Goal: Information Seeking & Learning: Check status

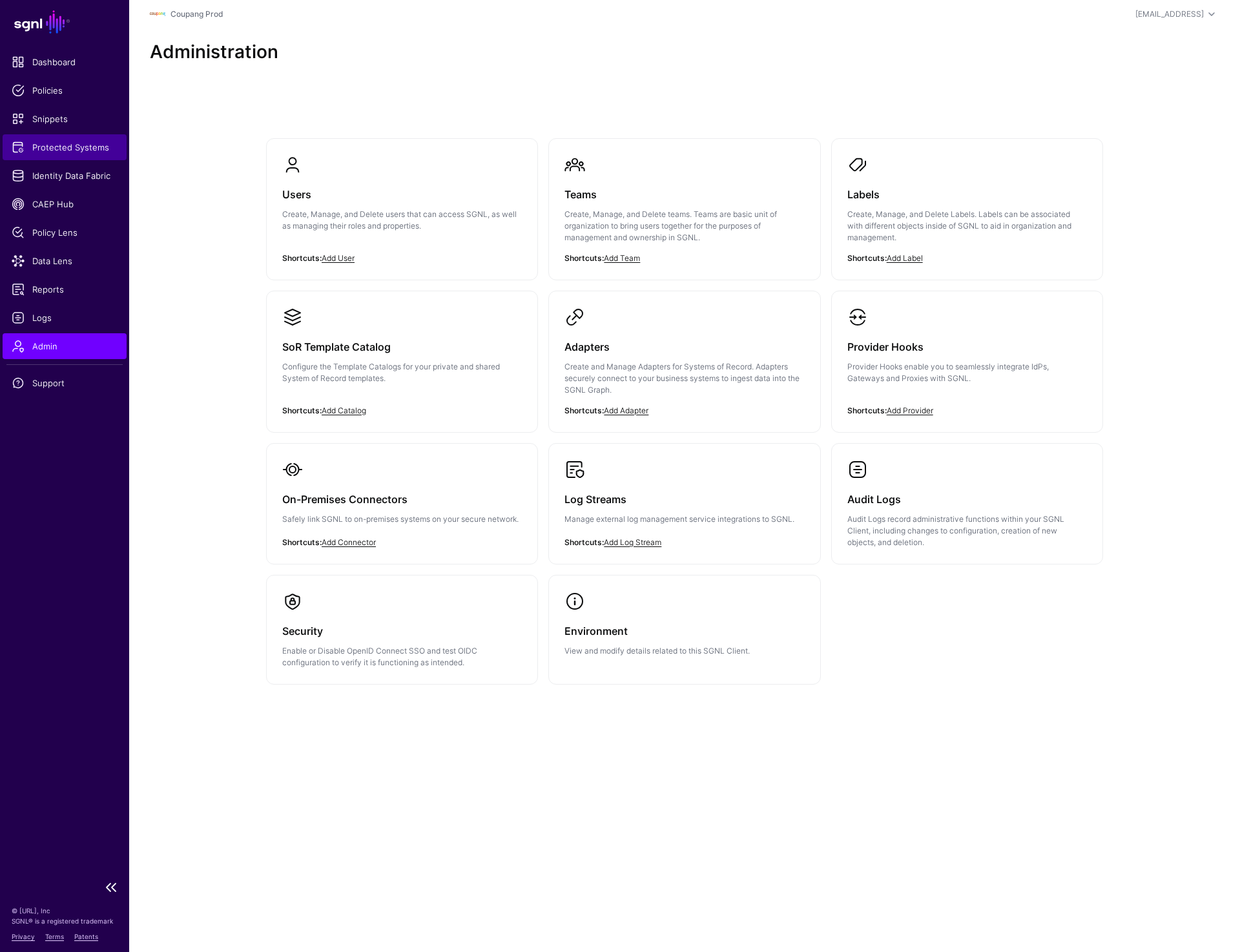
click at [54, 146] on span "Protected Systems" at bounding box center [65, 147] width 106 height 13
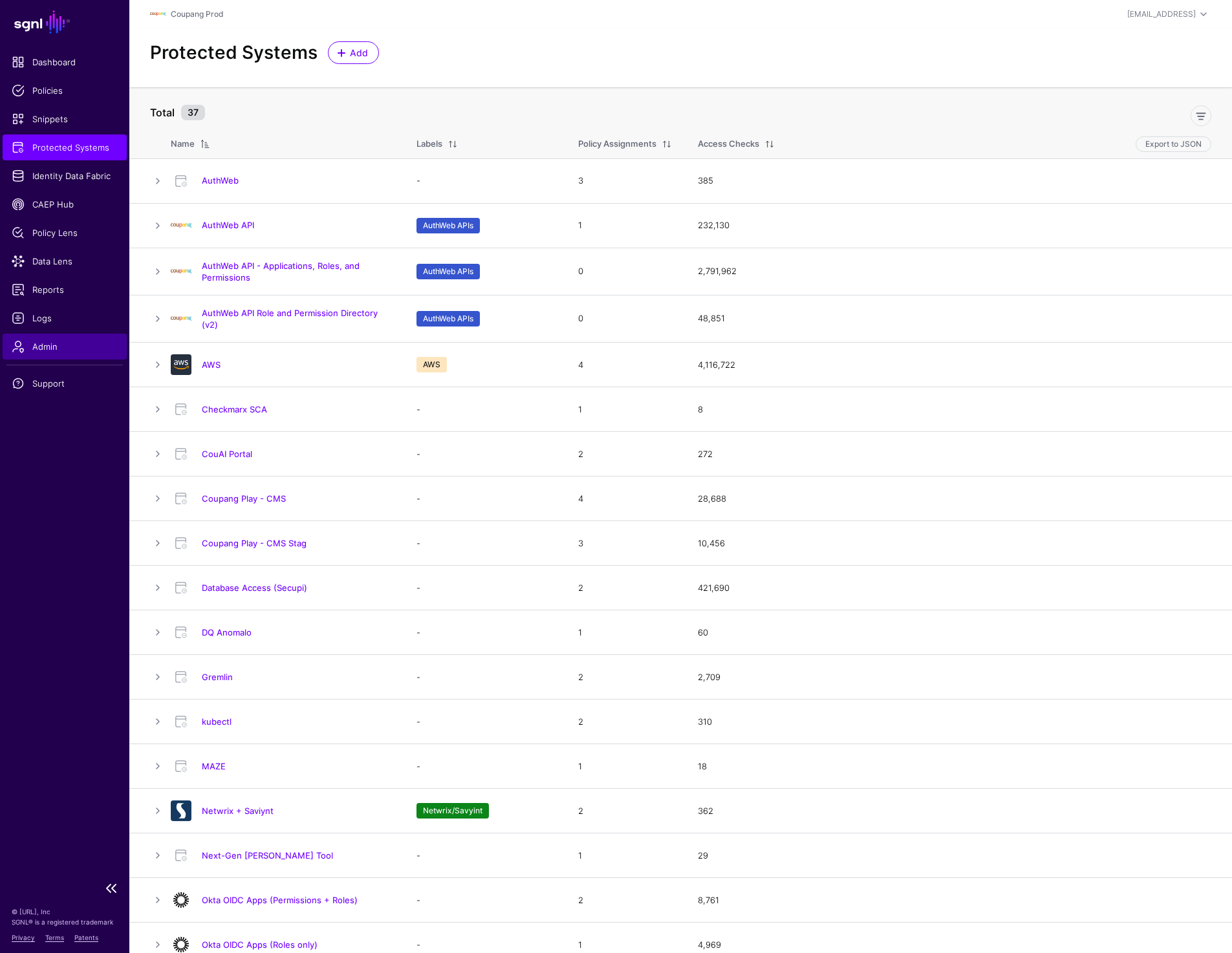
click at [43, 345] on span "Admin" at bounding box center [65, 346] width 106 height 13
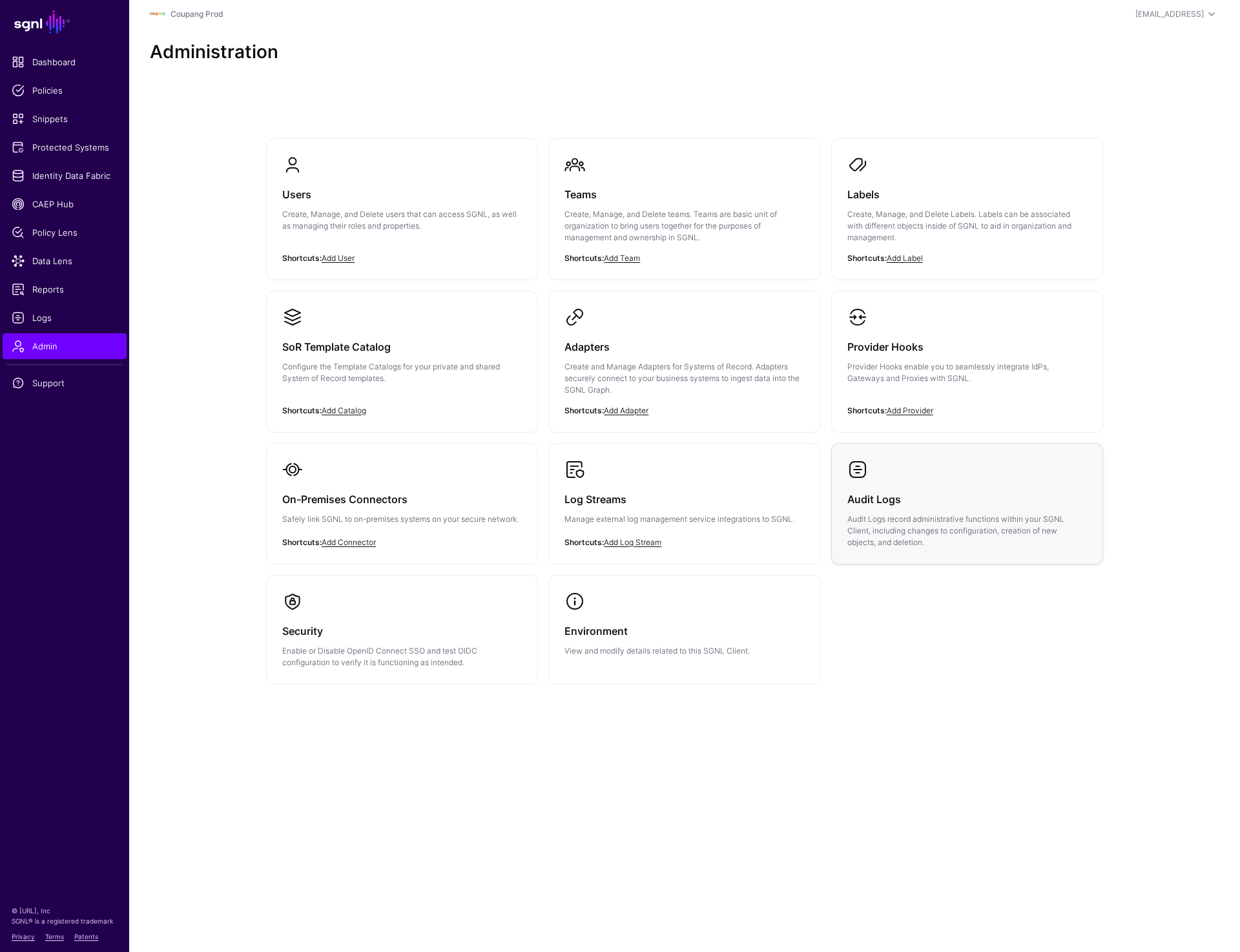
click at [865, 522] on p "Audit Logs record administrative functions within your SGNL Client, including c…" at bounding box center [967, 530] width 239 height 35
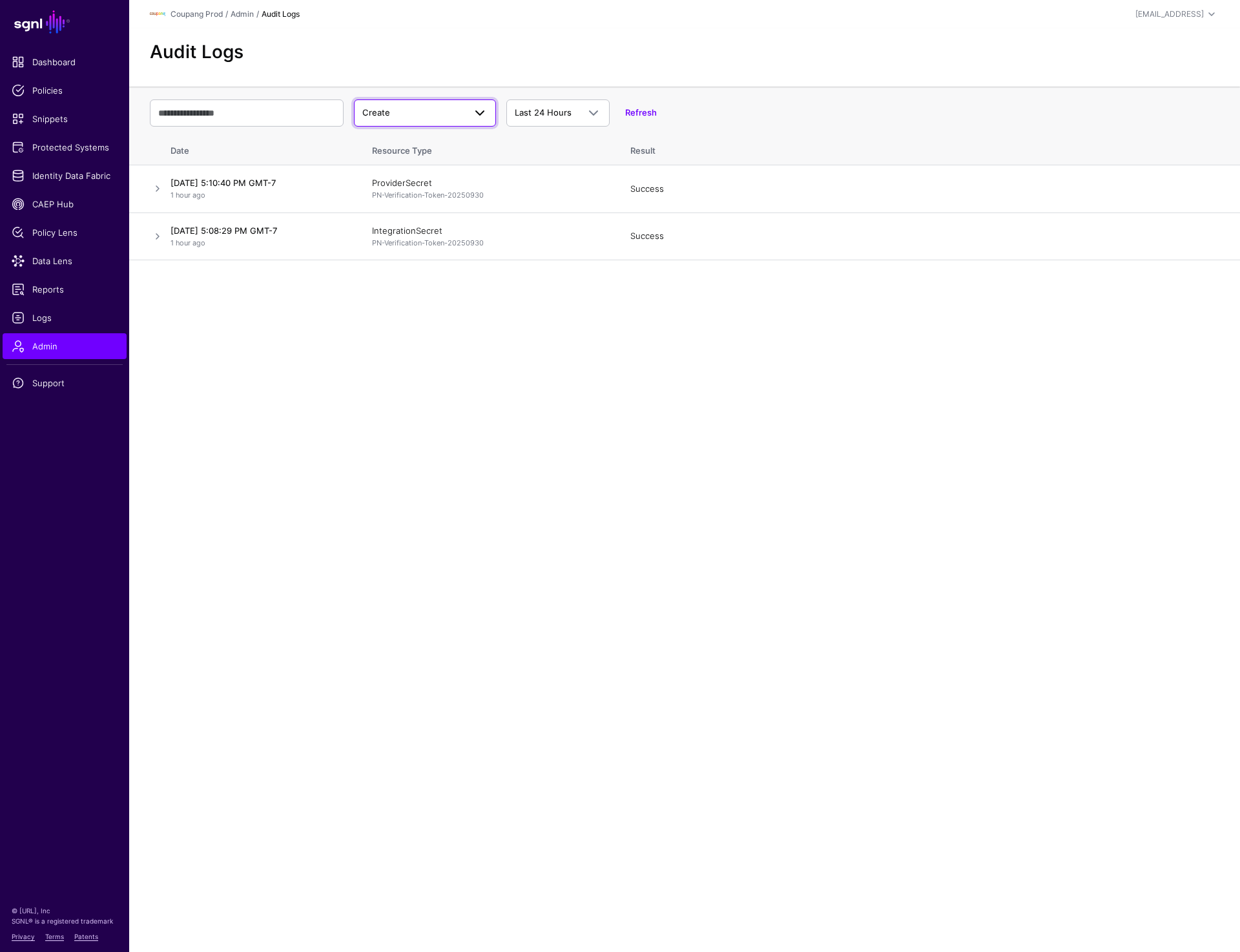
click at [434, 120] on span "Create" at bounding box center [425, 113] width 126 height 15
click at [422, 158] on div "Update" at bounding box center [425, 163] width 121 height 13
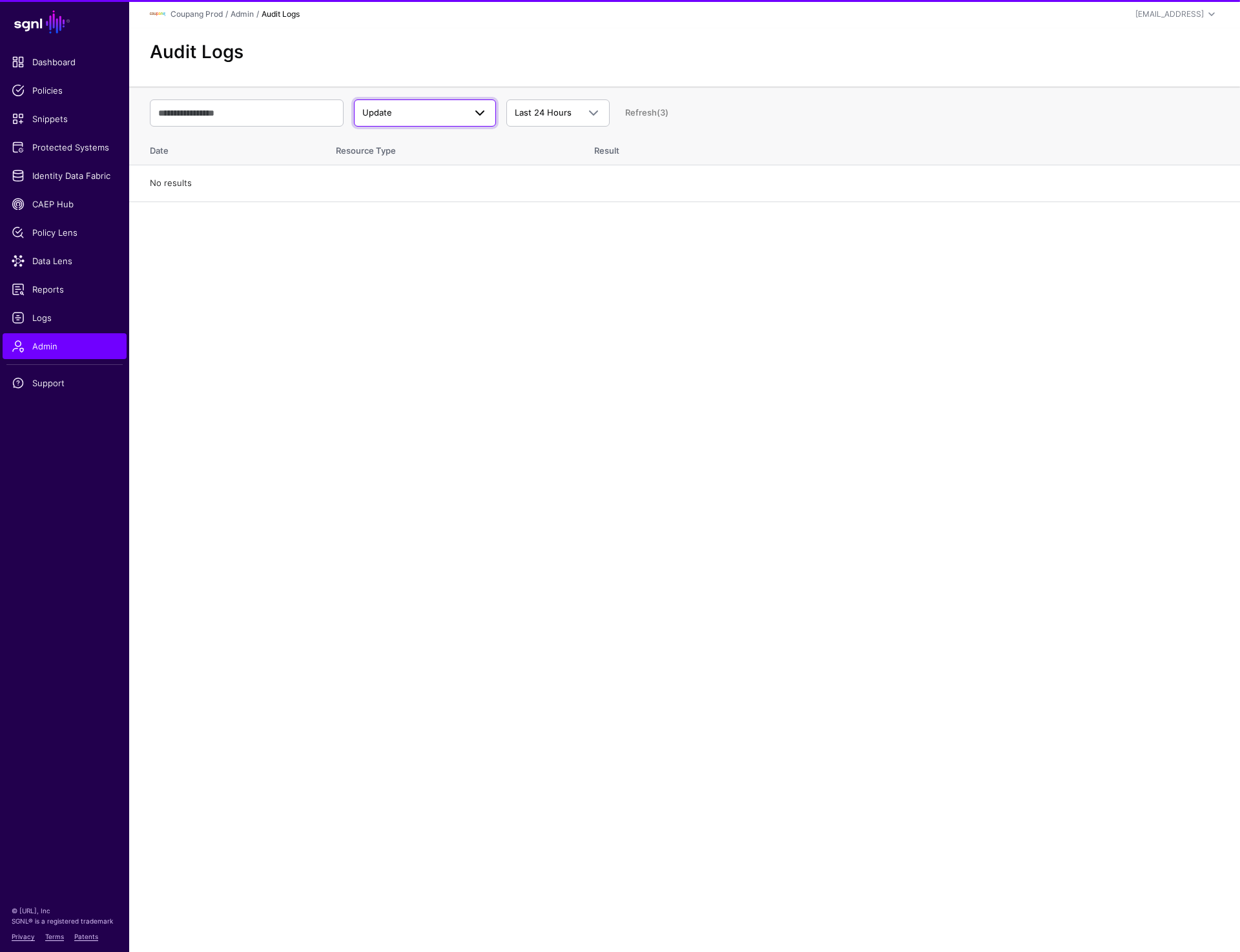
click at [428, 120] on span "Update" at bounding box center [425, 113] width 126 height 15
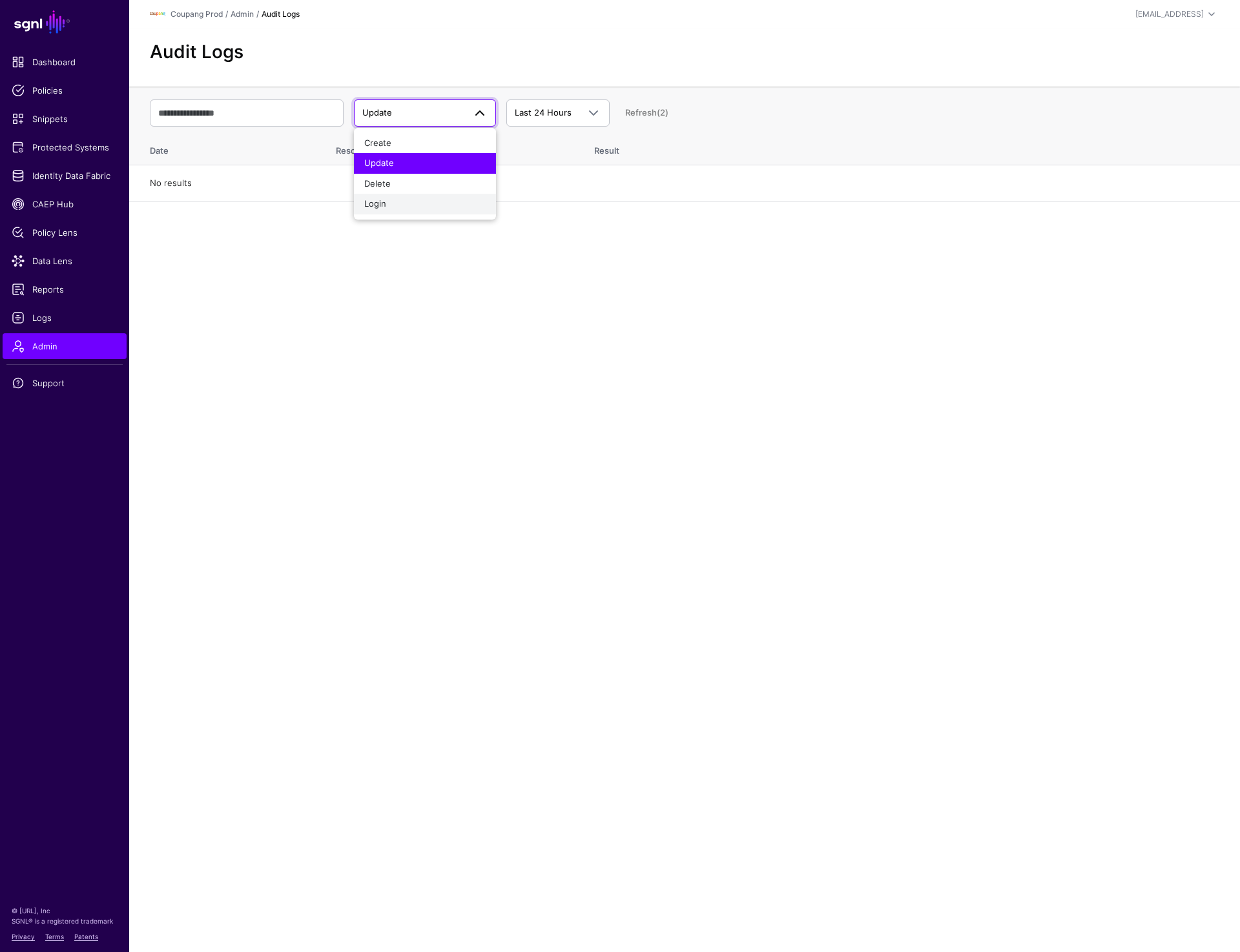
click at [401, 201] on div "Login" at bounding box center [425, 204] width 121 height 13
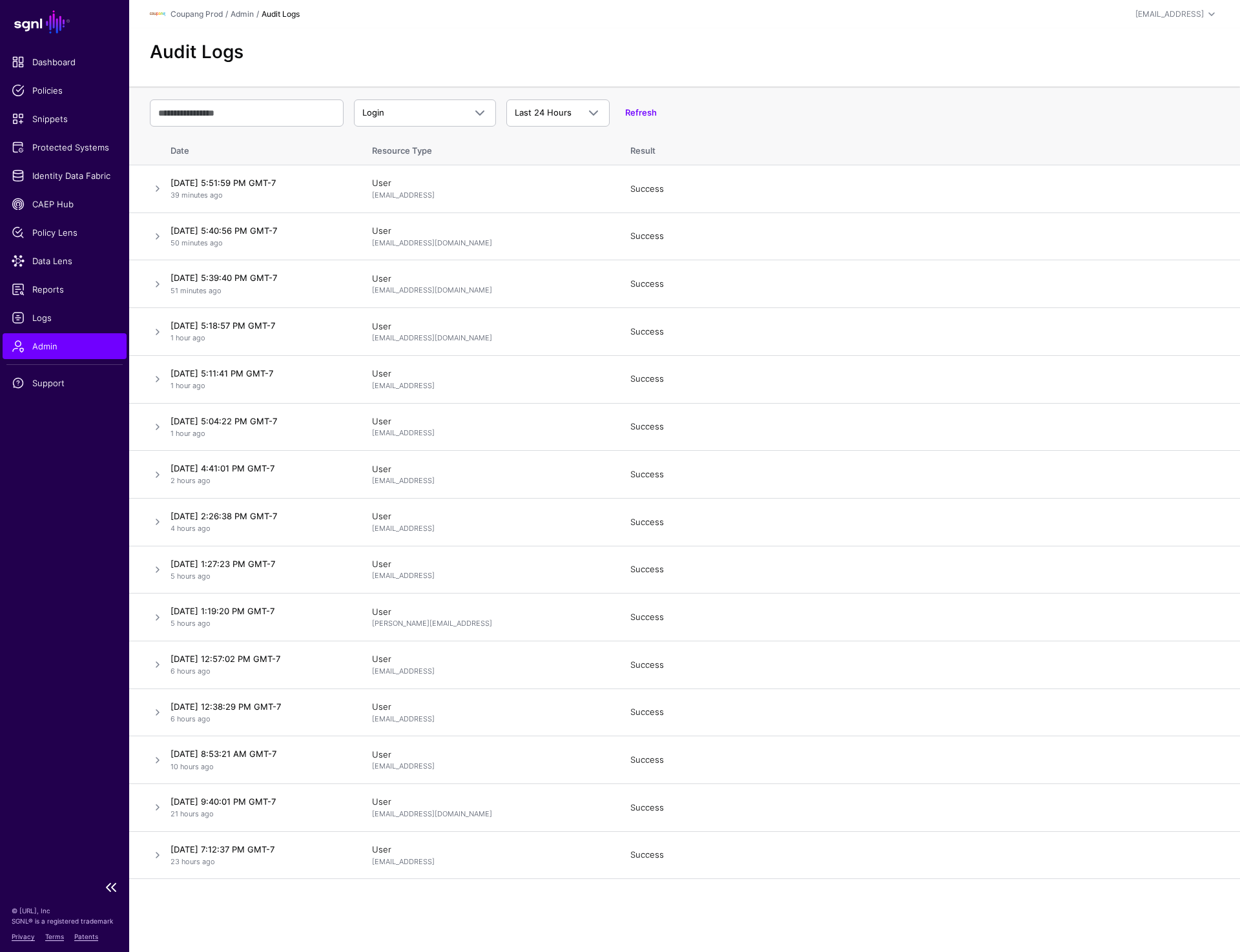
click at [56, 358] on link "Admin" at bounding box center [64, 346] width 124 height 26
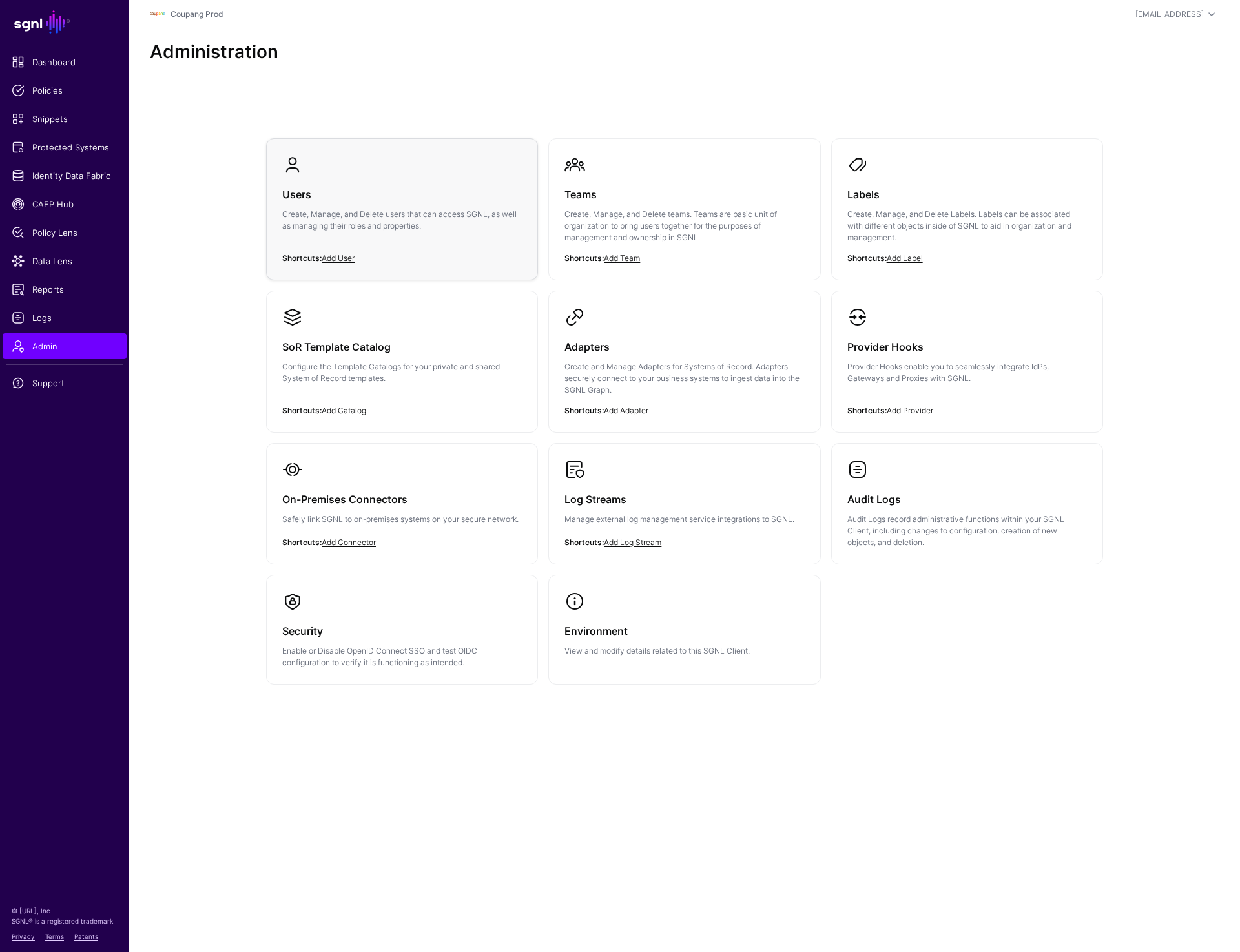
click at [378, 216] on p "Create, Manage, and Delete users that can access SGNL, as well as managing thei…" at bounding box center [402, 220] width 239 height 23
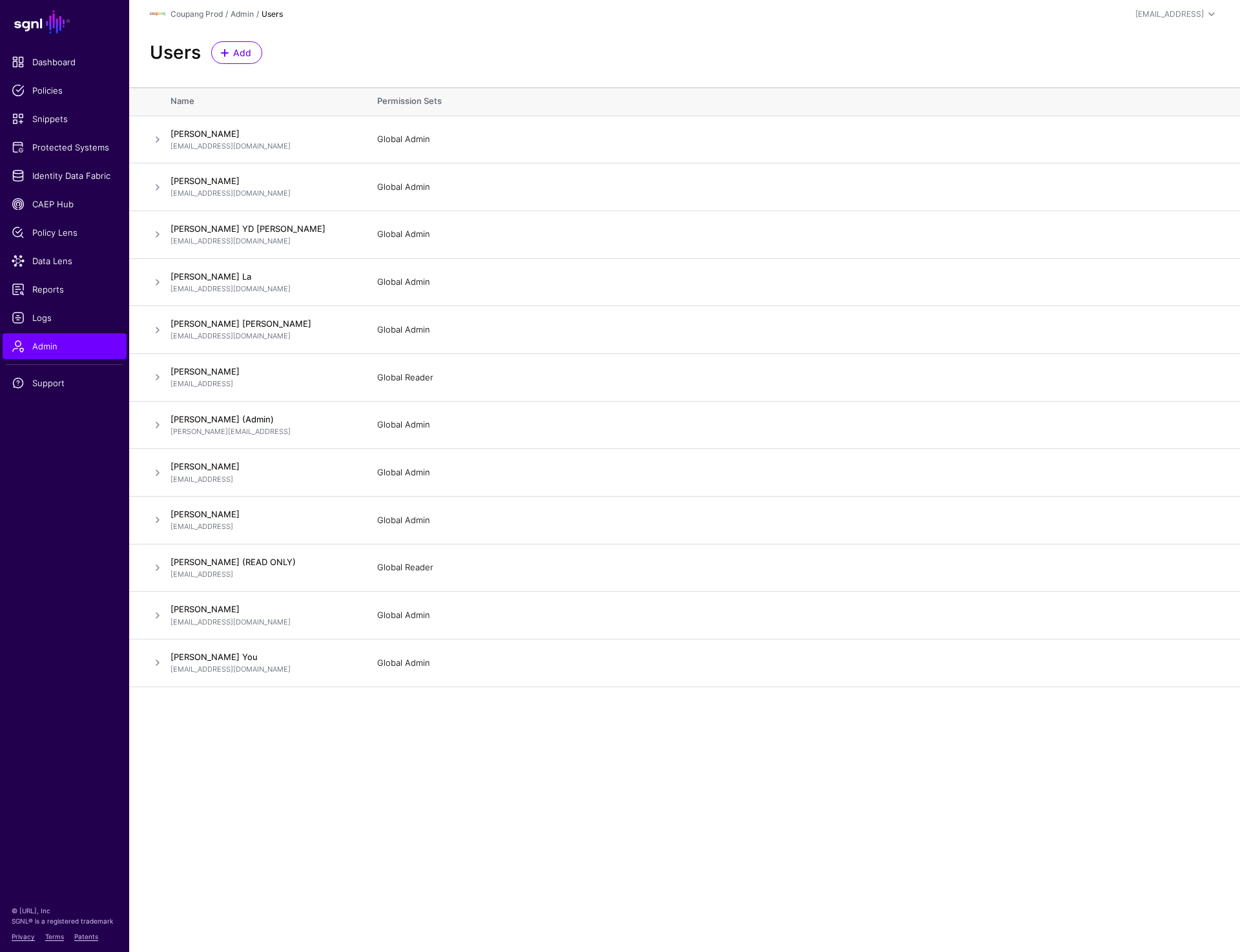
click at [336, 814] on main "SGNL Dashboard Policies Snippets Protected Systems Identity Data Fabric CAEP Hu…" at bounding box center [620, 476] width 1240 height 952
click at [47, 314] on span "Logs" at bounding box center [65, 317] width 106 height 13
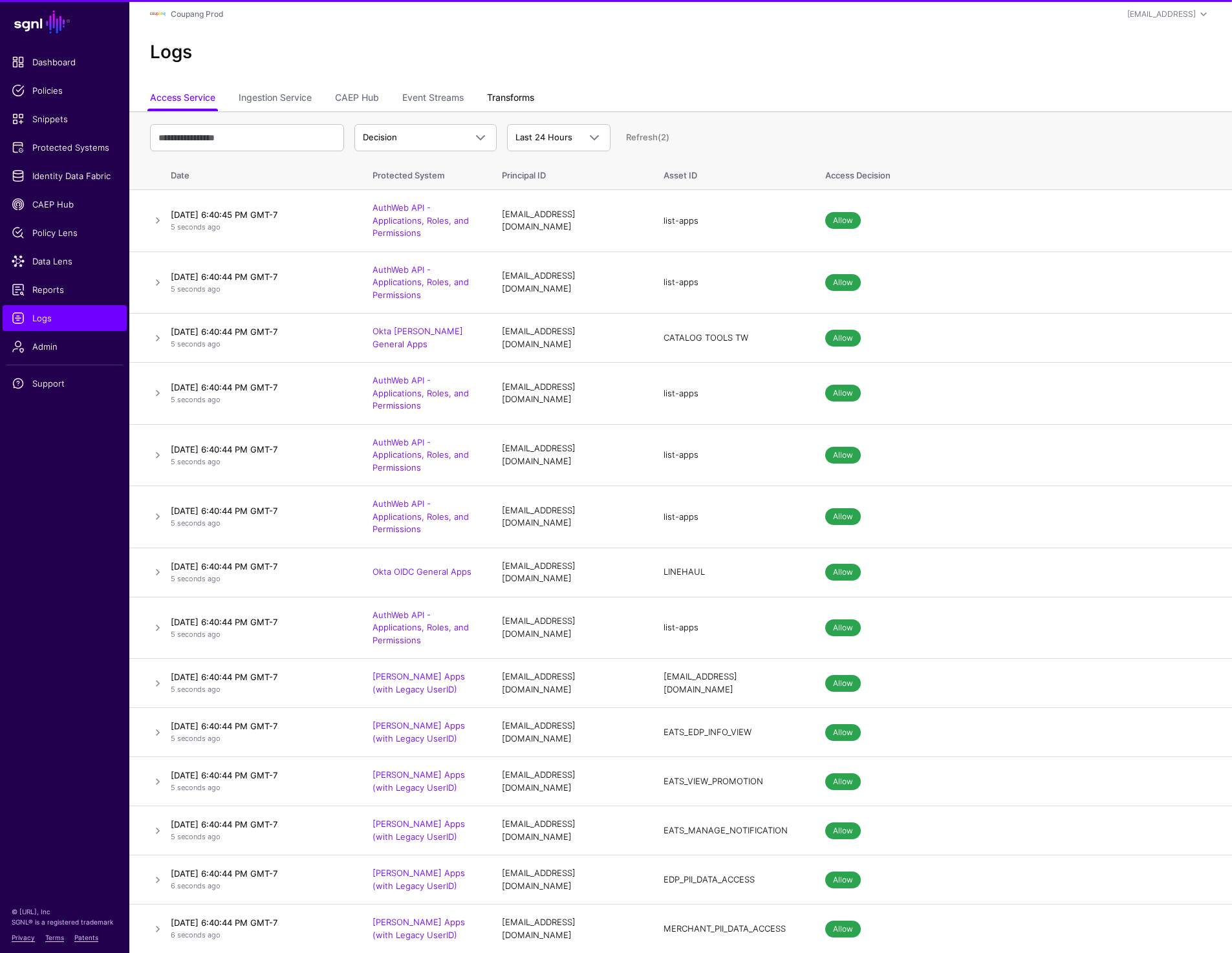
click at [511, 88] on link "Transforms" at bounding box center [510, 98] width 47 height 25
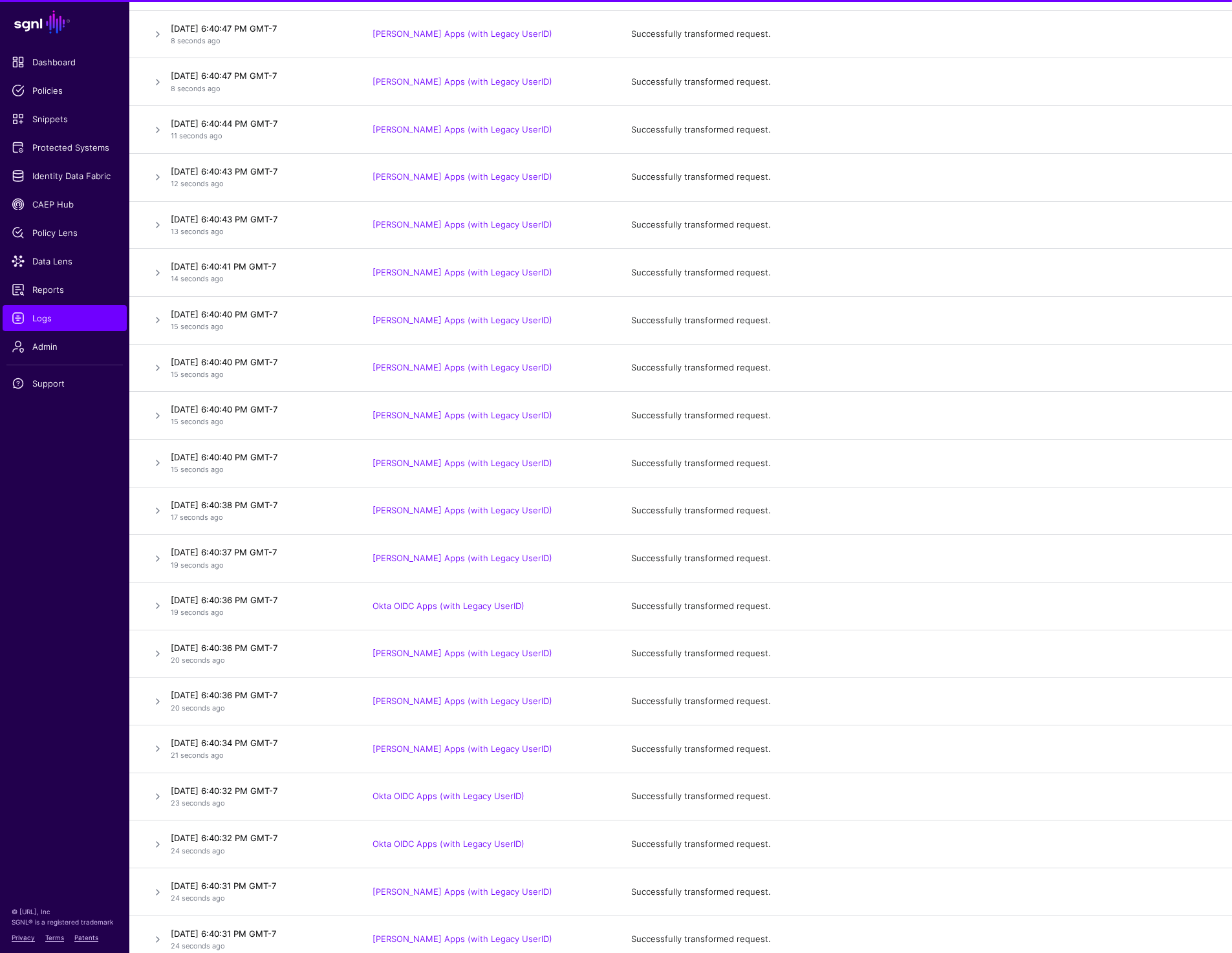
scroll to position [250, 0]
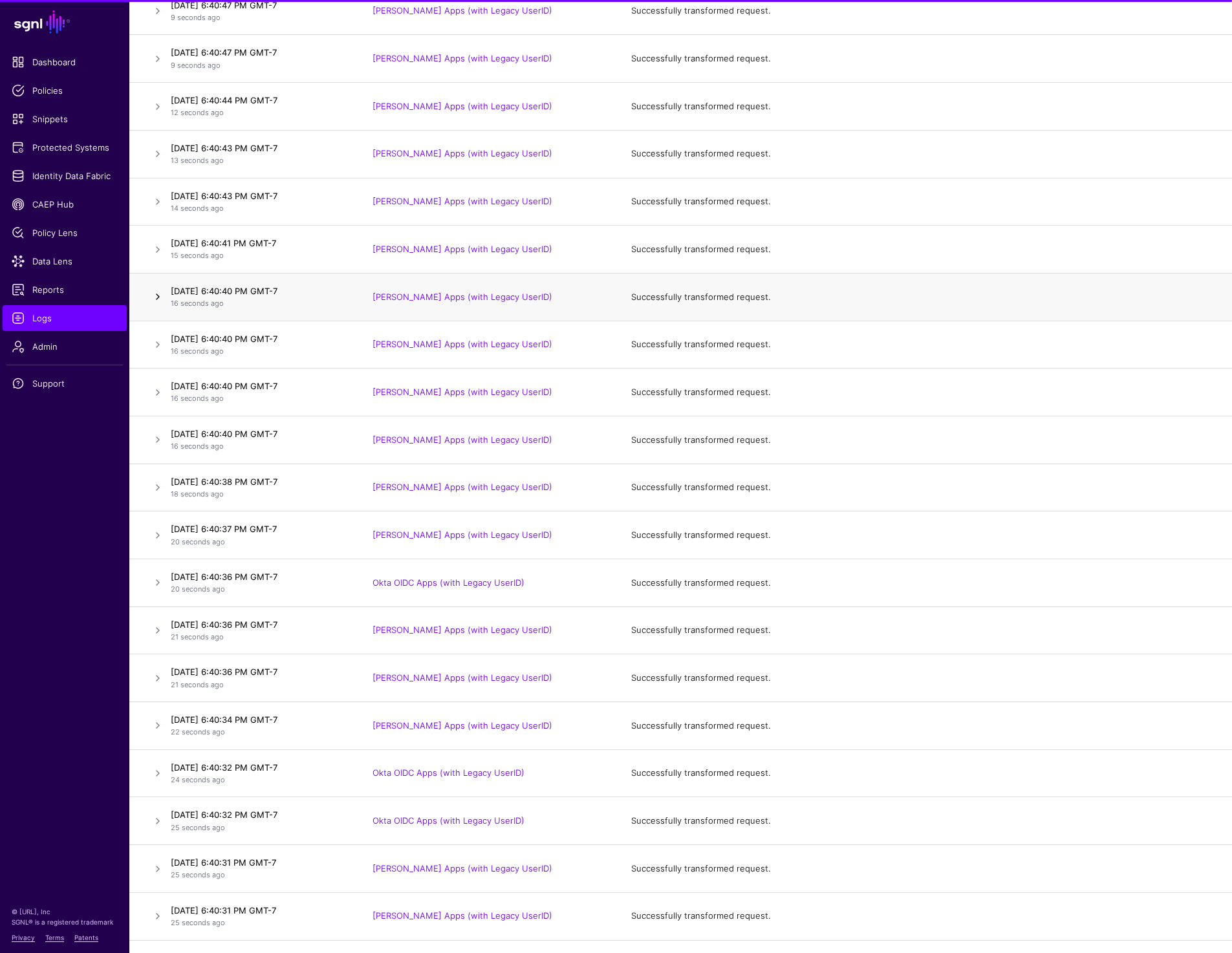
click at [153, 297] on link at bounding box center [158, 297] width 15 height 15
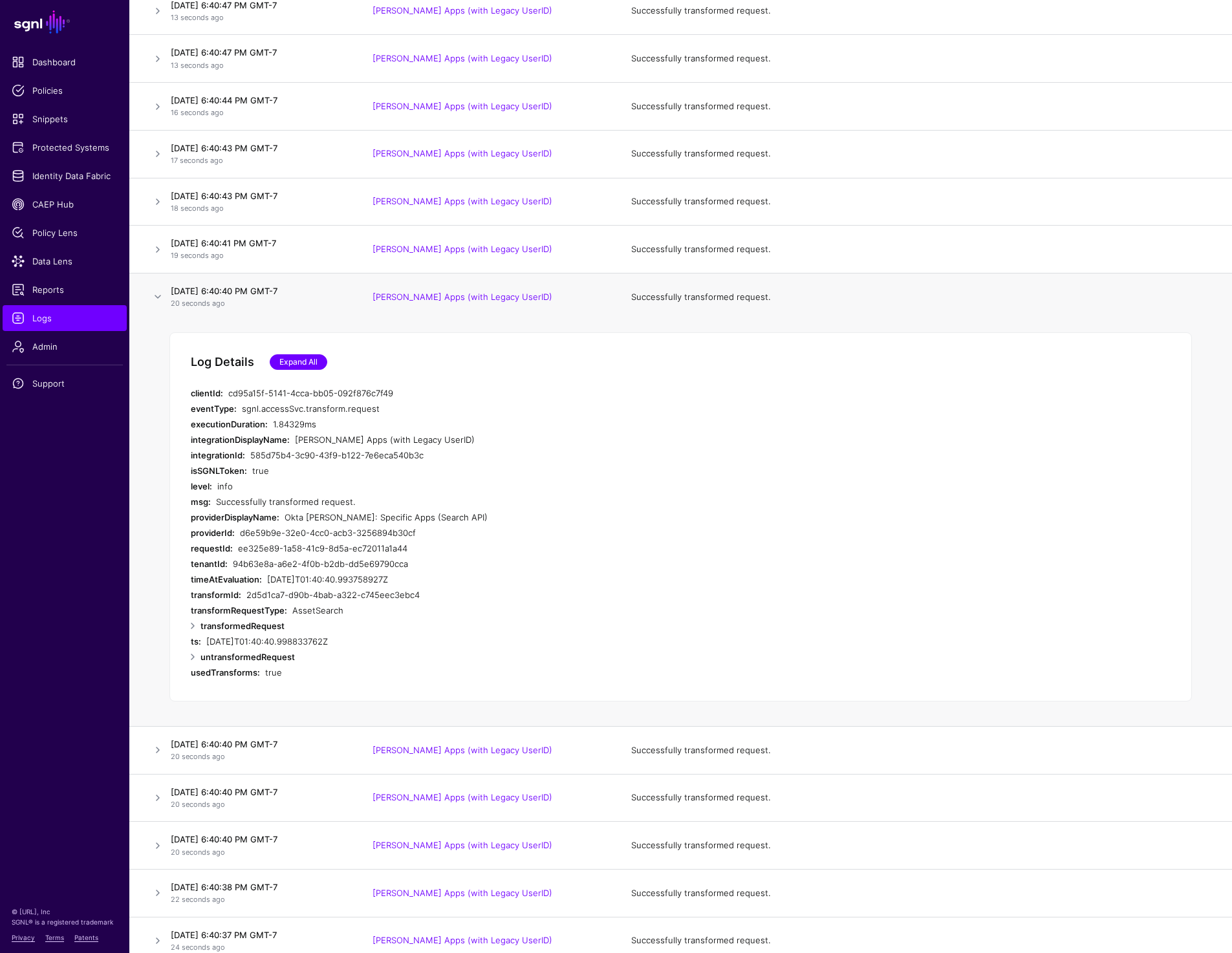
click at [310, 365] on link "Expand All" at bounding box center [298, 362] width 57 height 15
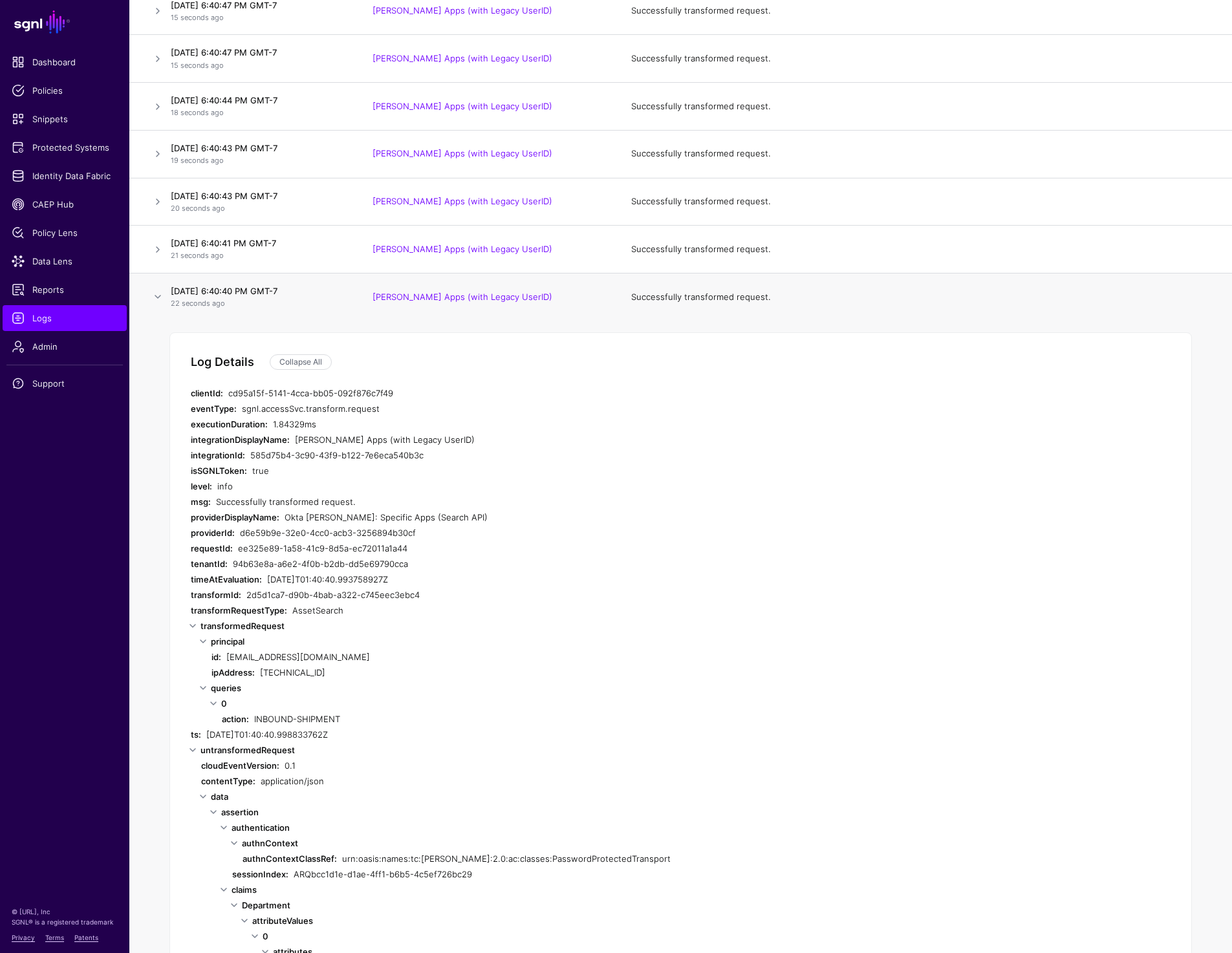
scroll to position [0, 0]
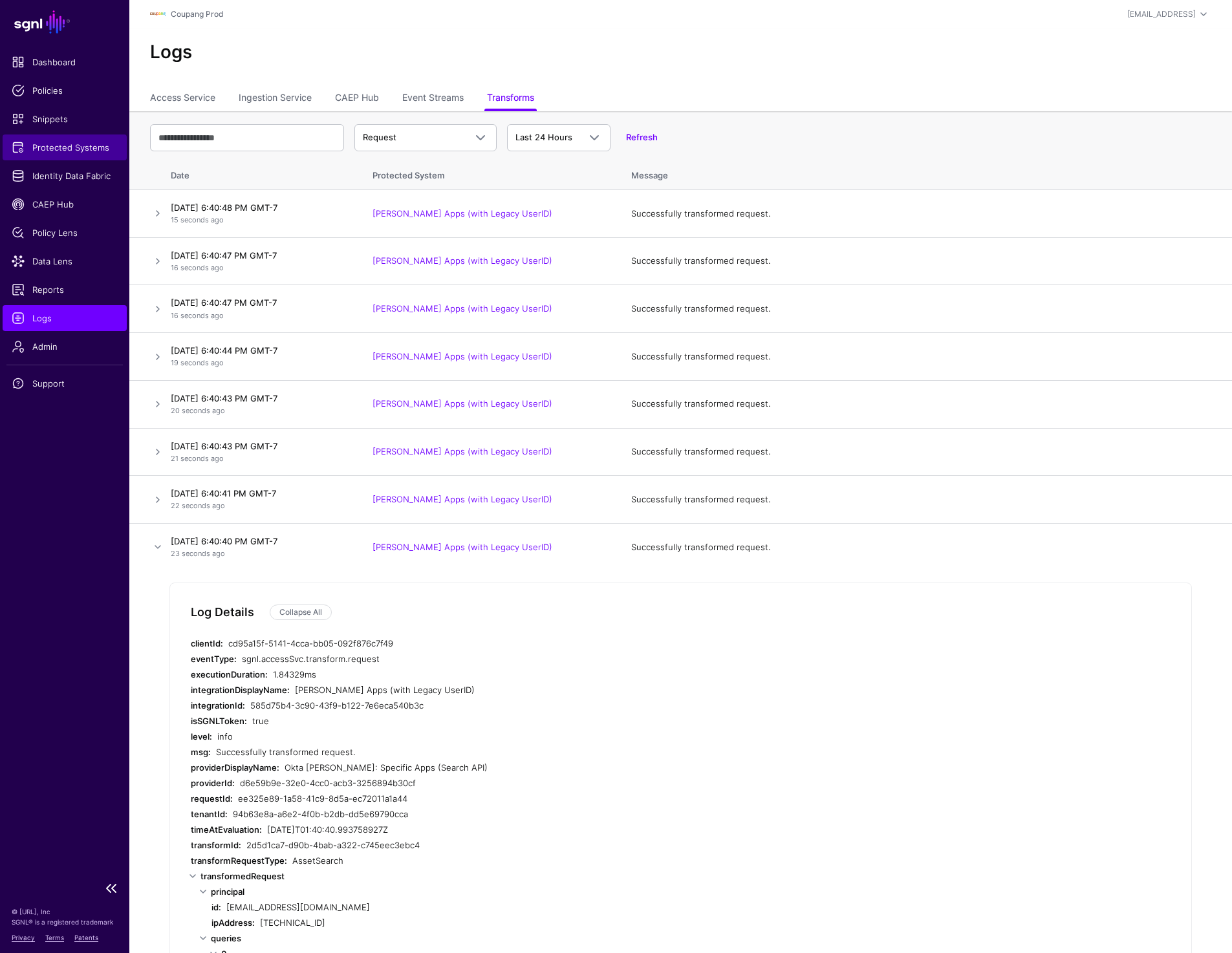
click at [81, 141] on span "Protected Systems" at bounding box center [65, 147] width 106 height 13
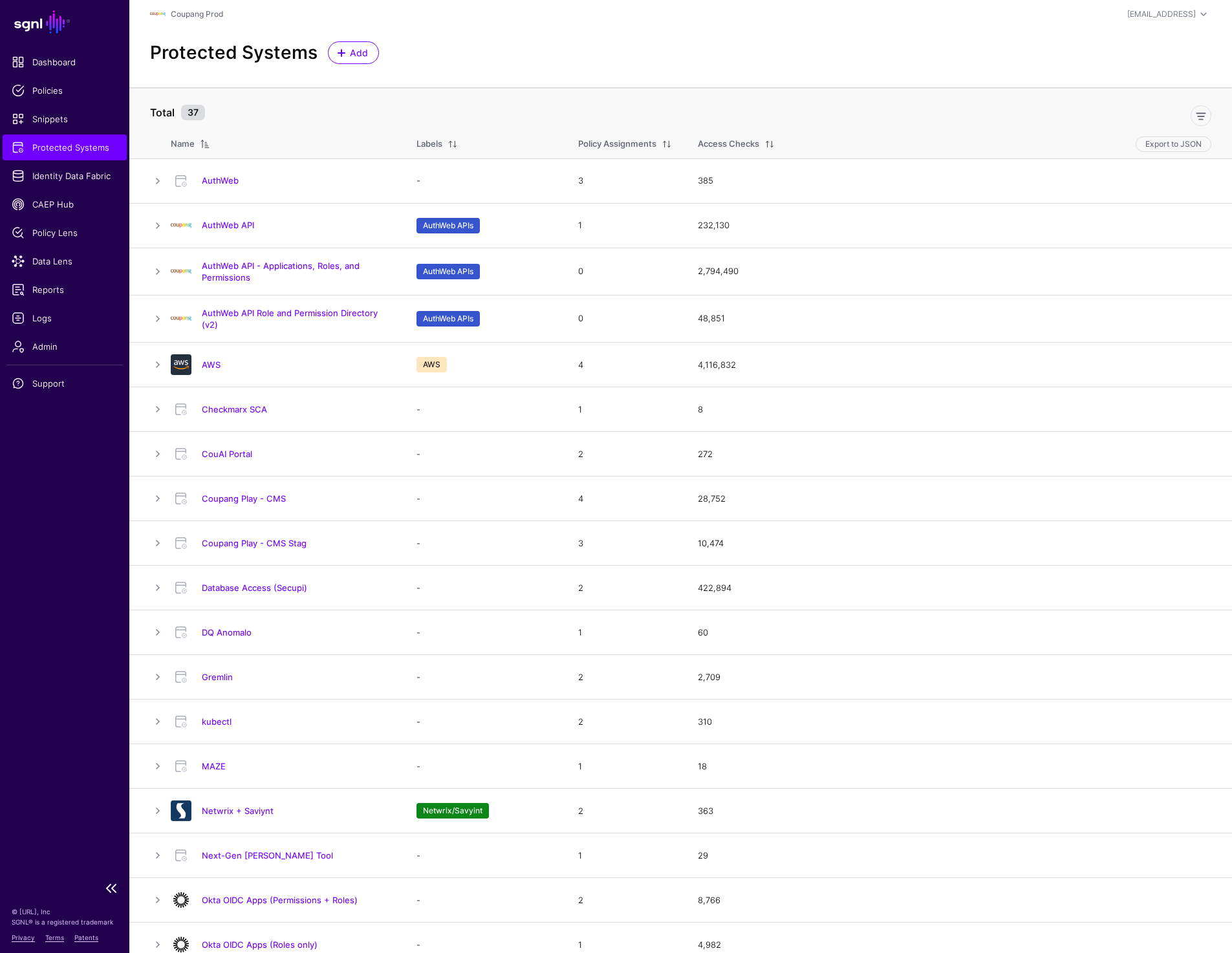
click at [76, 141] on span "Protected Systems" at bounding box center [65, 147] width 106 height 13
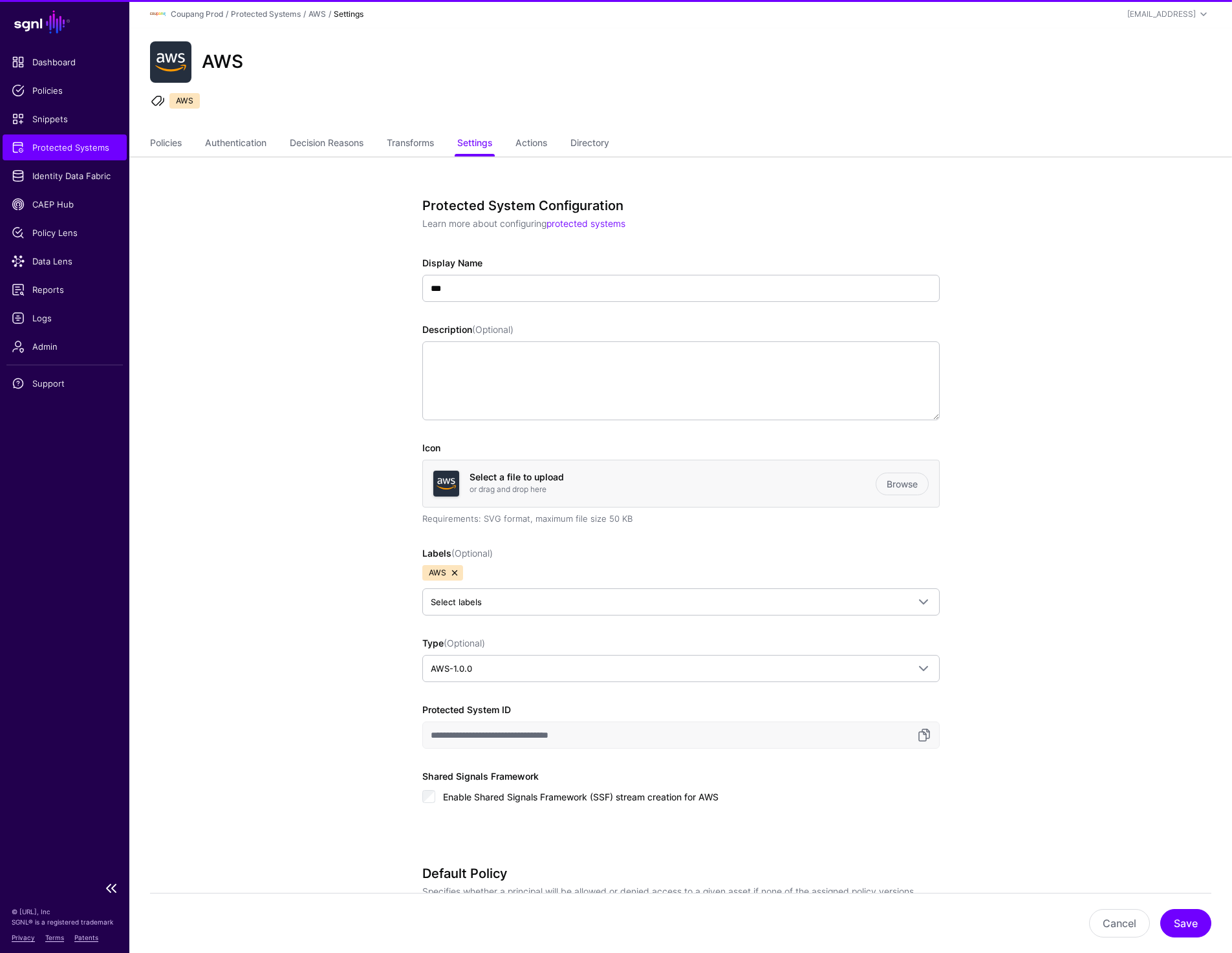
click at [74, 158] on link "Protected Systems" at bounding box center [64, 147] width 124 height 26
